Goal: Navigation & Orientation: Understand site structure

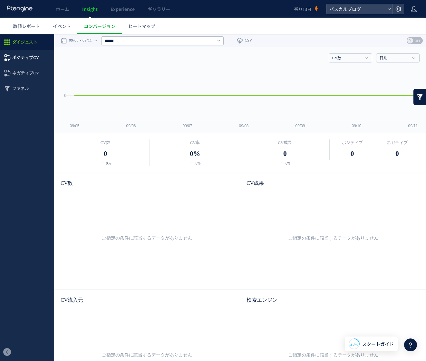
click at [28, 61] on span "ポジティブCV" at bounding box center [25, 57] width 27 height 15
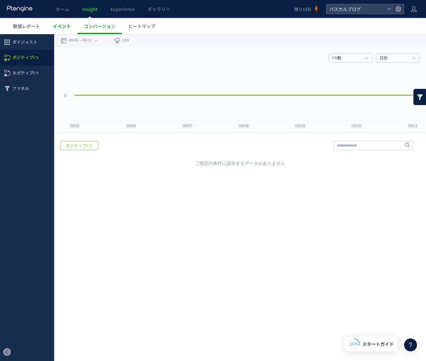
click at [64, 30] on link "イベント" at bounding box center [61, 26] width 31 height 16
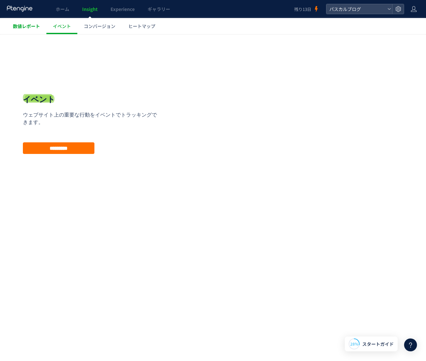
click at [33, 28] on span "数値レポート" at bounding box center [26, 26] width 27 height 6
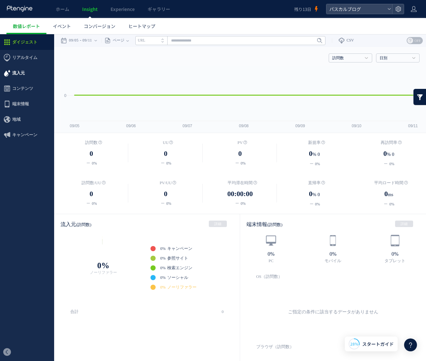
click at [15, 73] on span "流入元" at bounding box center [18, 72] width 13 height 15
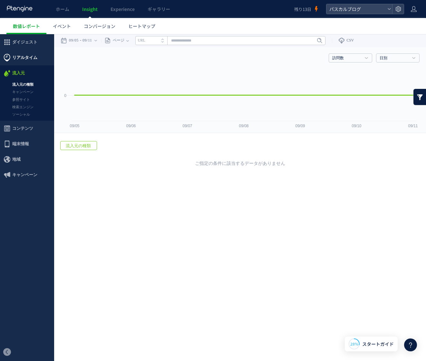
click at [23, 56] on span "リアルタイム" at bounding box center [24, 57] width 25 height 15
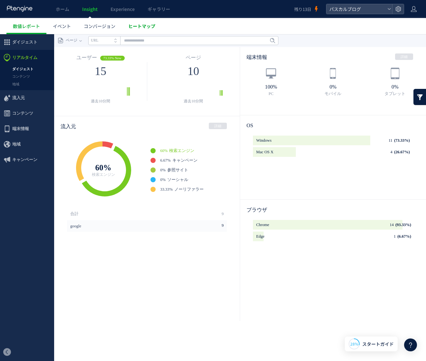
click at [144, 27] on span "ヒートマップ" at bounding box center [141, 26] width 27 height 6
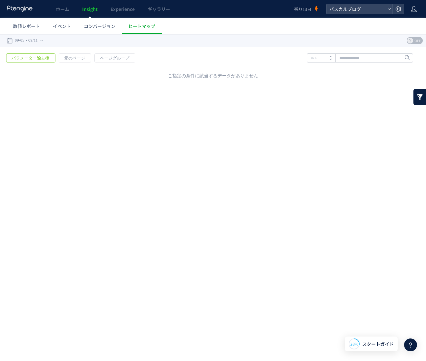
click at [20, 11] on icon at bounding box center [19, 8] width 27 height 6
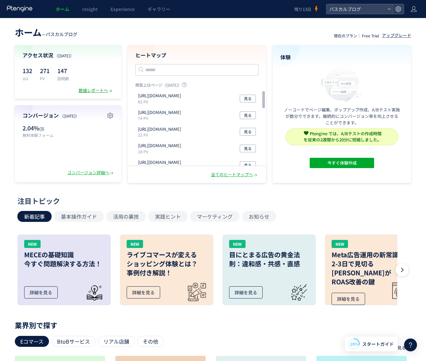
click at [93, 91] on div "数値レポートへ" at bounding box center [96, 91] width 35 height 6
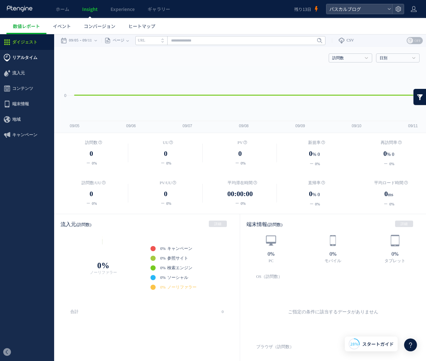
click at [20, 58] on span "リアルタイム" at bounding box center [24, 57] width 25 height 15
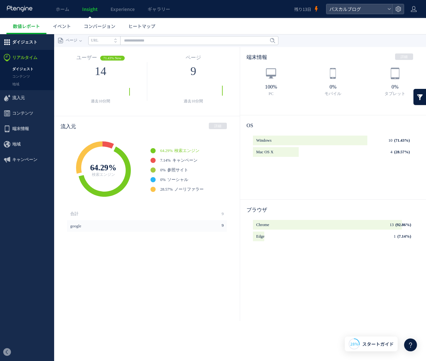
click at [14, 41] on span "ダイジェスト" at bounding box center [24, 41] width 25 height 15
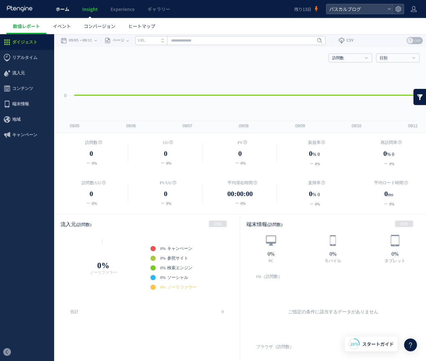
click at [66, 7] on span "ホーム" at bounding box center [63, 9] width 14 height 6
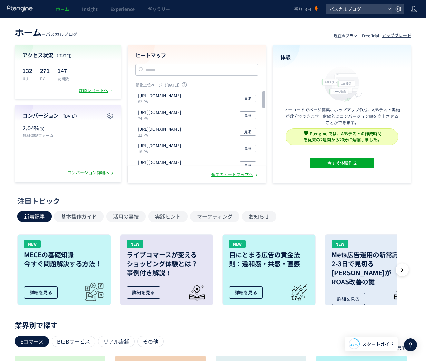
click at [102, 173] on div "コンバージョン詳細へ" at bounding box center [90, 173] width 47 height 6
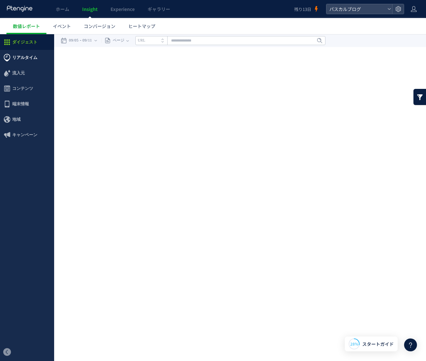
click at [19, 56] on span "リアルタイム" at bounding box center [24, 57] width 25 height 15
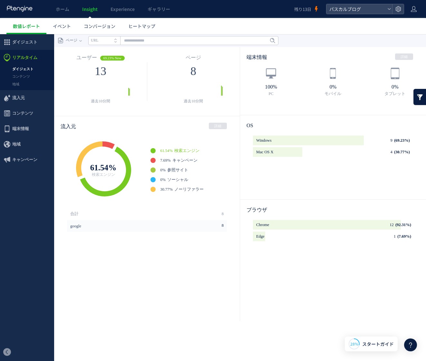
click at [25, 60] on span "リアルタイム" at bounding box center [24, 57] width 25 height 15
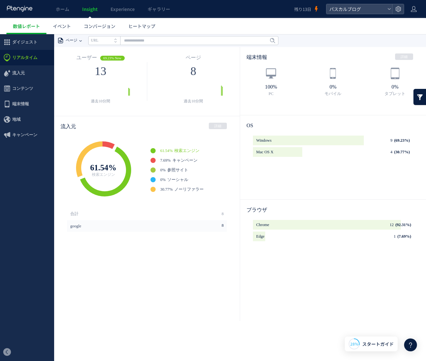
click at [64, 41] on span "ページ" at bounding box center [71, 40] width 14 height 13
click at [74, 56] on li "ページ" at bounding box center [80, 56] width 29 height 8
click at [18, 42] on span "ダイジェスト" at bounding box center [24, 41] width 25 height 15
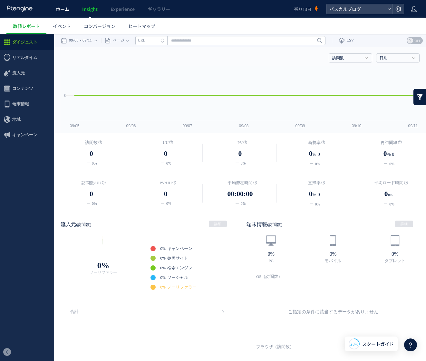
click at [63, 8] on span "ホーム" at bounding box center [63, 9] width 14 height 6
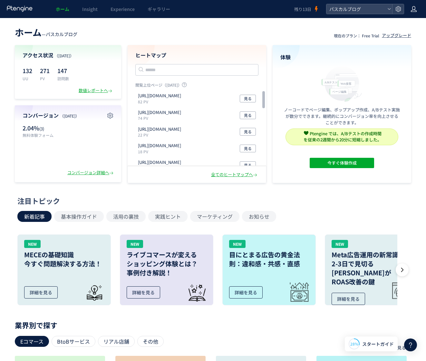
click at [416, 9] on icon at bounding box center [413, 9] width 6 height 6
click at [213, 23] on div "ホーム — パスカルブログ 現在のプラン： Free Trial アップグレード アクセス状況 （[DATE]） 132 UU 271 PV 147 訪問数 …" at bounding box center [213, 276] width 426 height 517
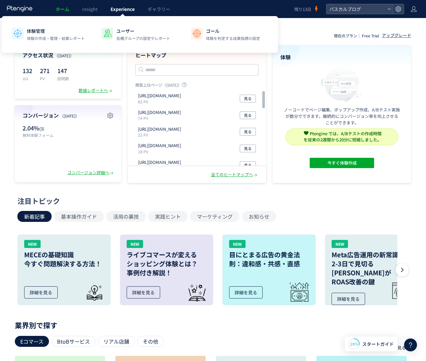
click at [122, 10] on span "Experience" at bounding box center [122, 9] width 24 height 6
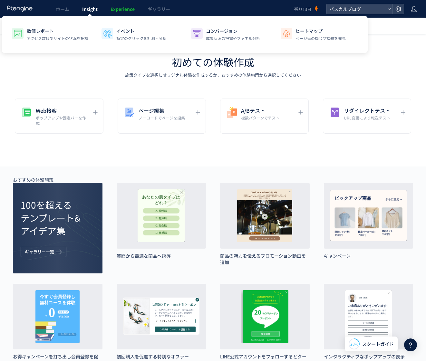
click at [93, 8] on span "Insight" at bounding box center [89, 9] width 15 height 6
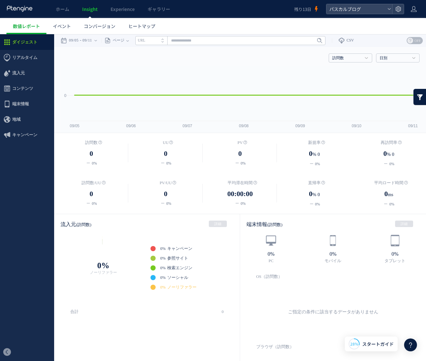
click at [16, 8] on icon at bounding box center [19, 8] width 27 height 6
